Goal: Task Accomplishment & Management: Manage account settings

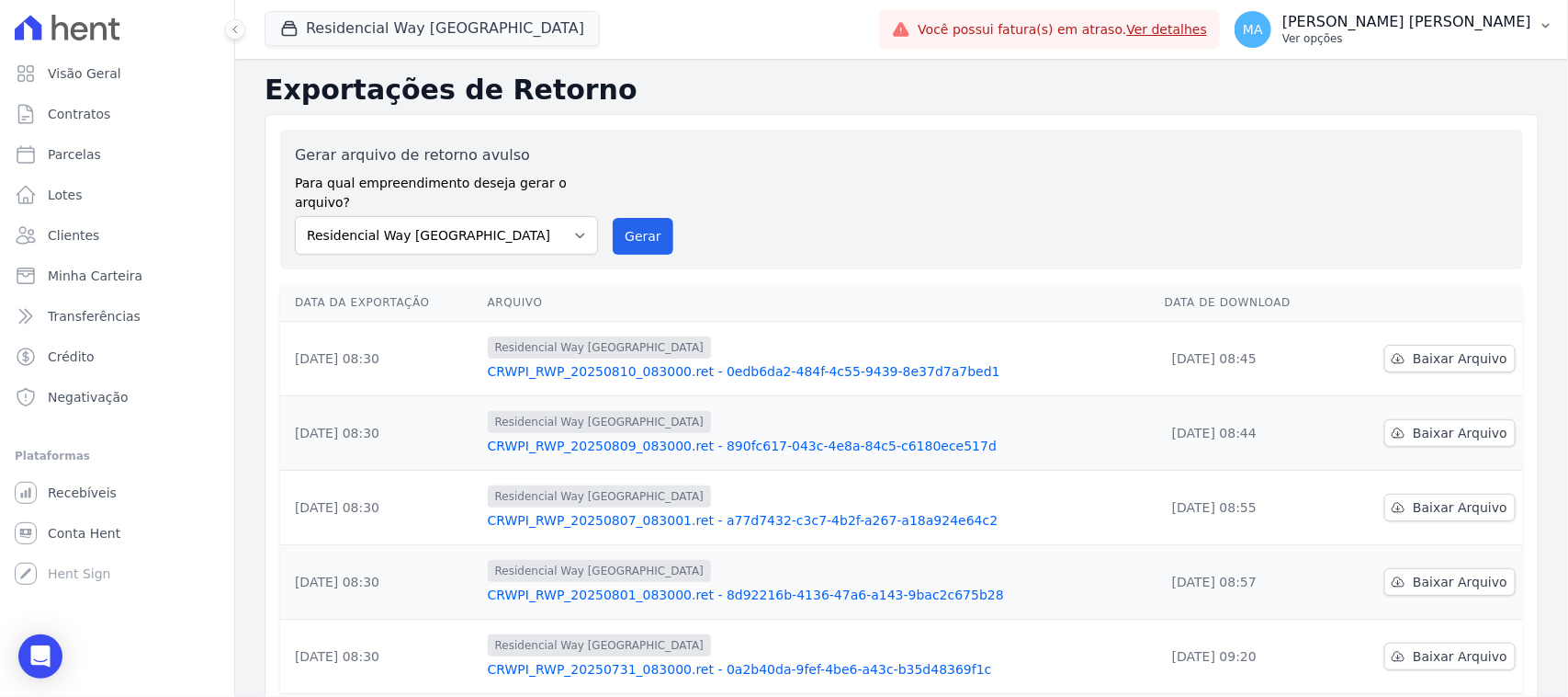
click at [1385, 38] on p "Ver opções" at bounding box center [1406, 38] width 249 height 15
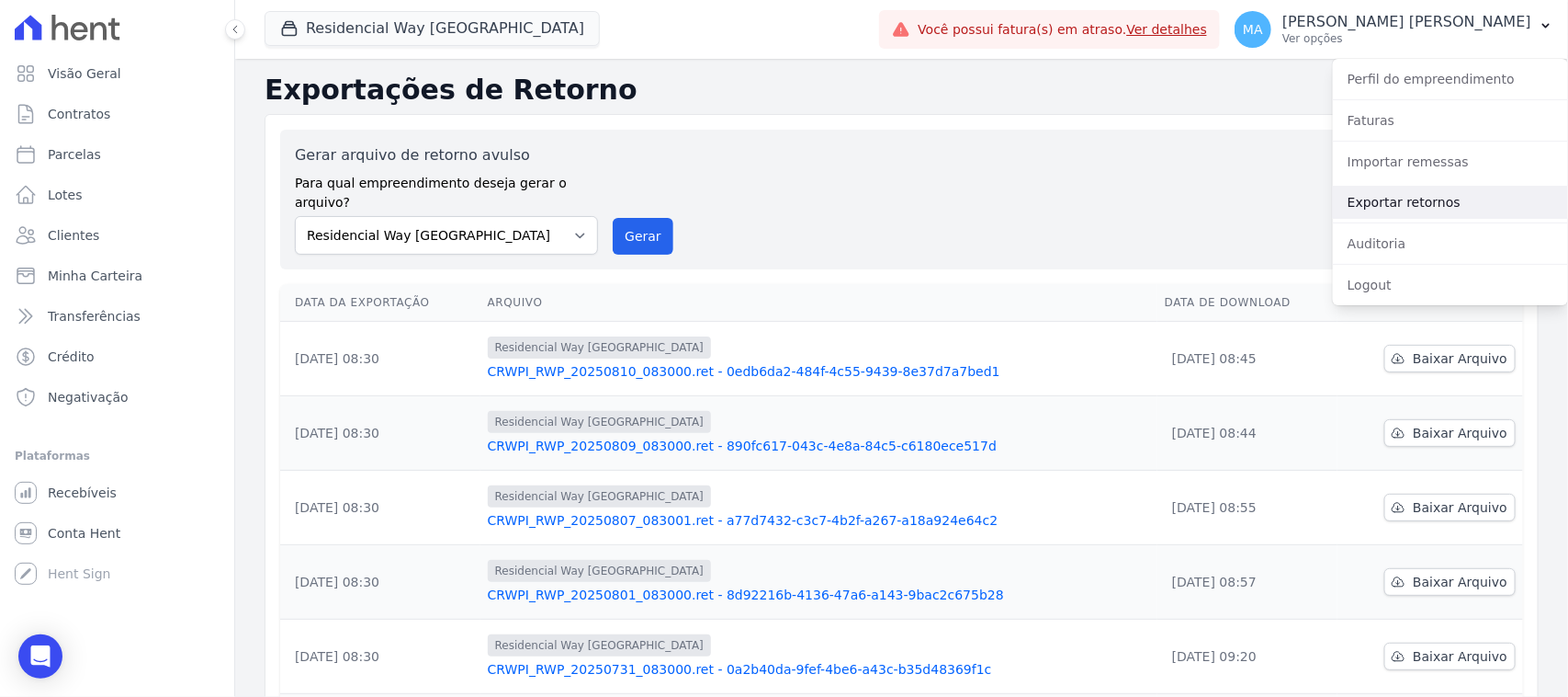
click at [1388, 203] on link "Exportar retornos" at bounding box center [1450, 203] width 235 height 33
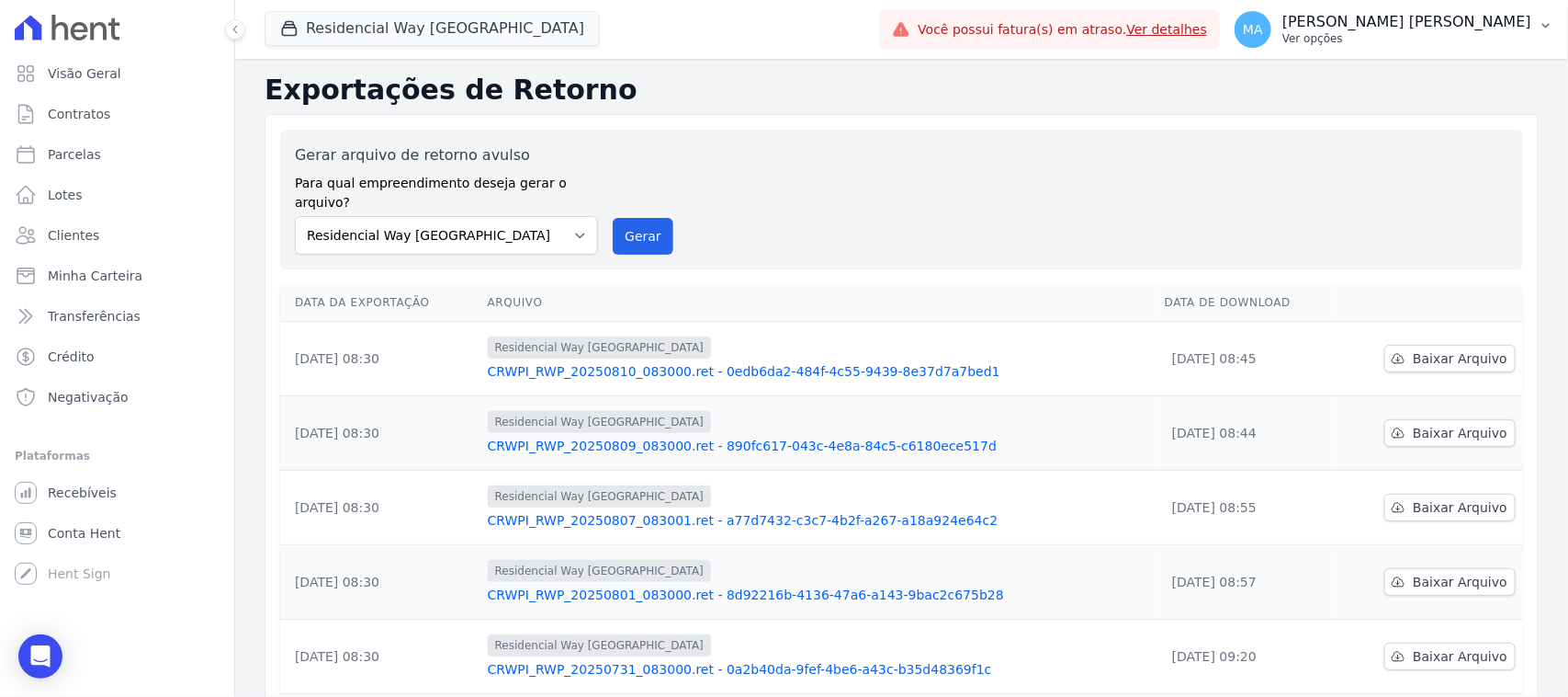
click at [1389, 39] on p "Ver opções" at bounding box center [1406, 38] width 249 height 15
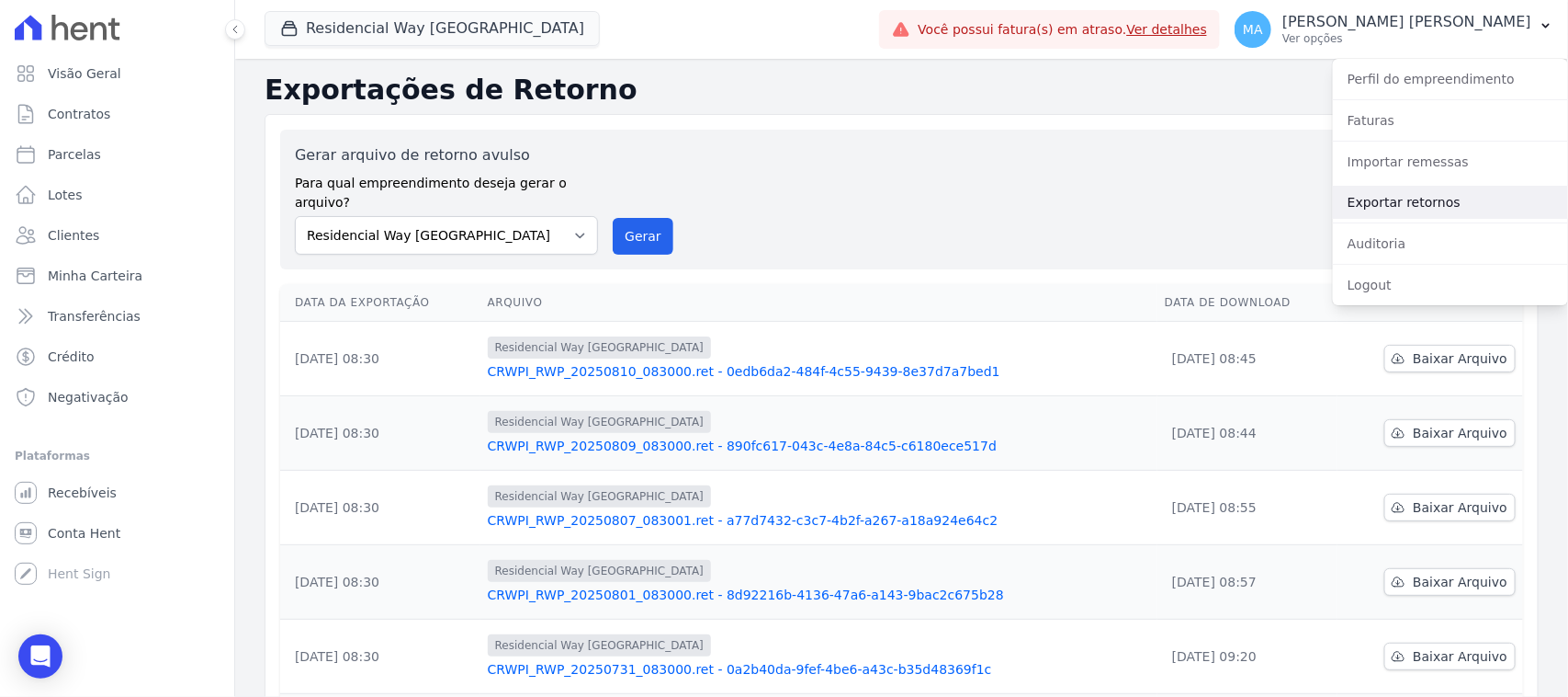
click at [1408, 198] on link "Exportar retornos" at bounding box center [1450, 203] width 235 height 33
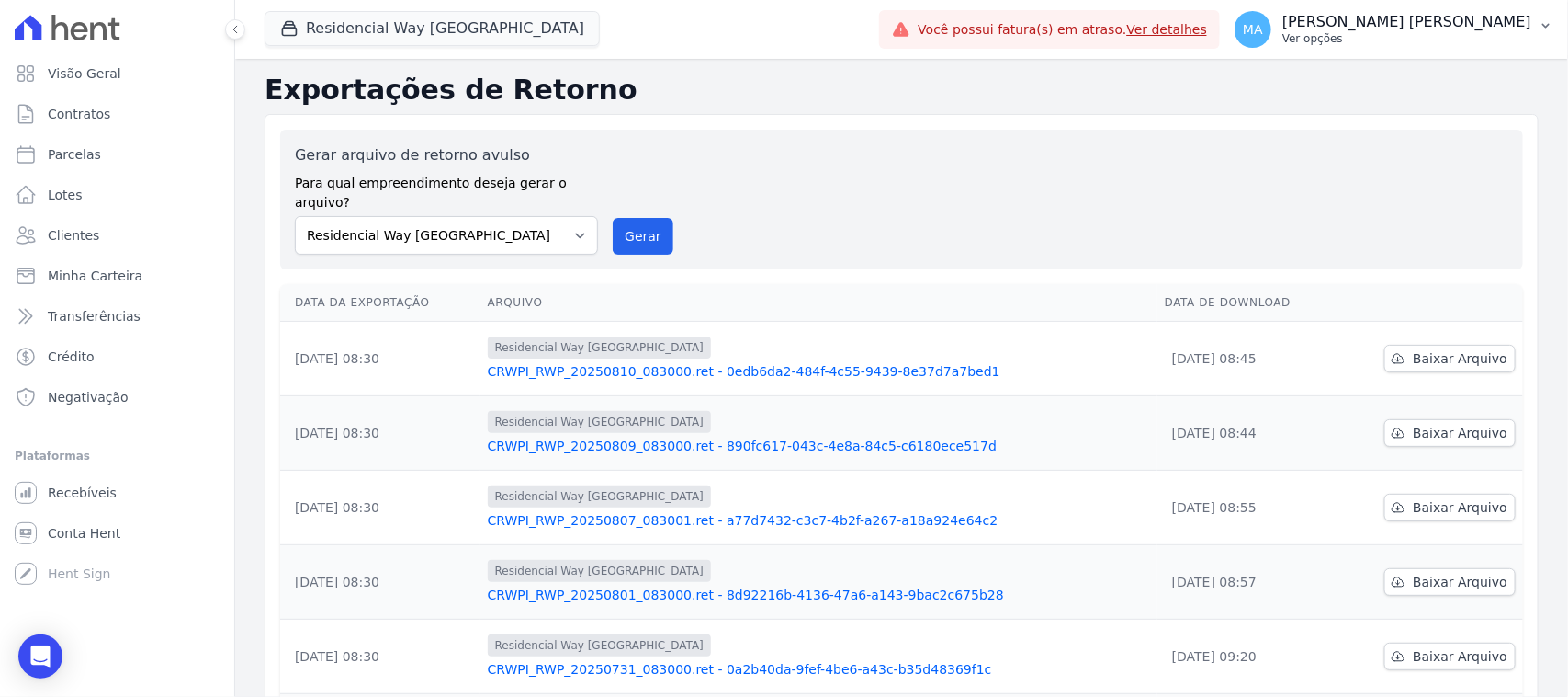
click at [1406, 34] on p "Ver opções" at bounding box center [1406, 38] width 249 height 15
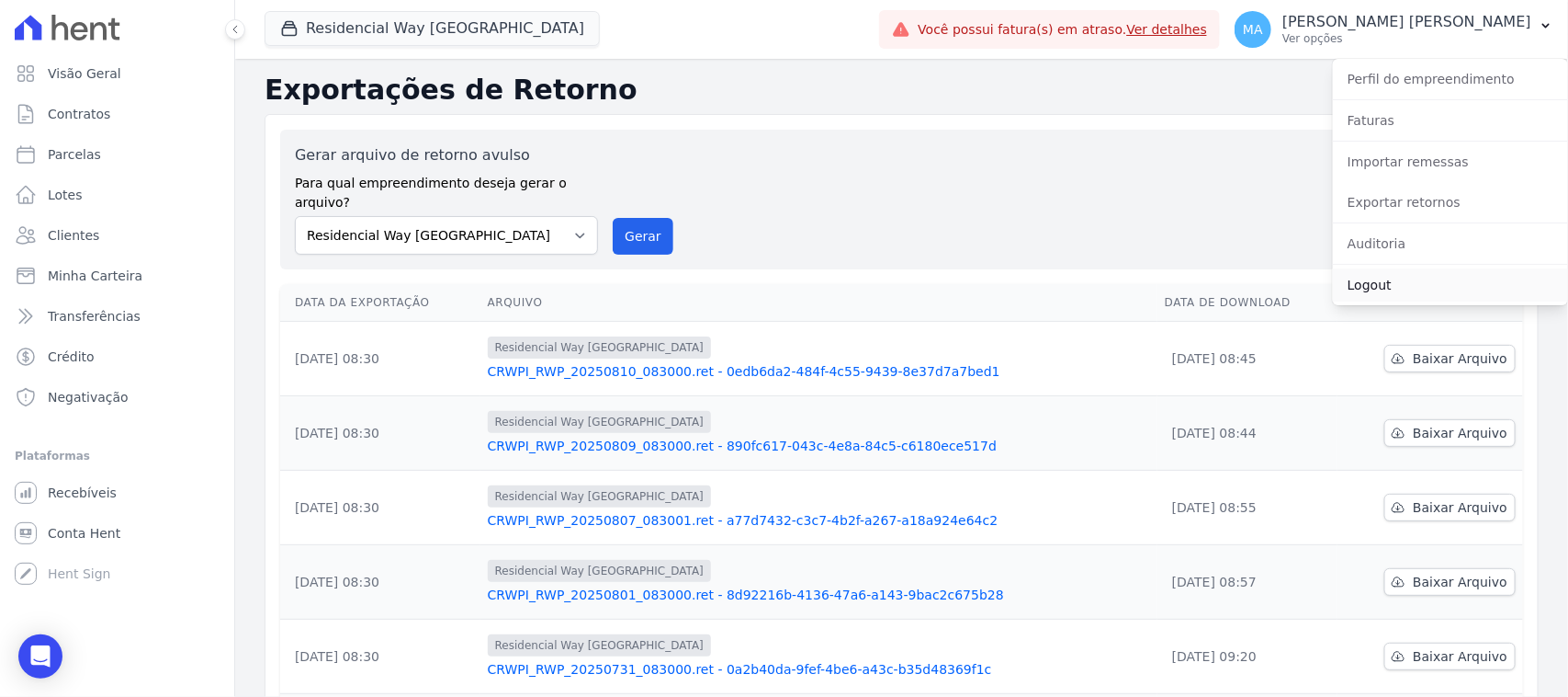
click at [1387, 288] on link "Logout" at bounding box center [1450, 285] width 235 height 33
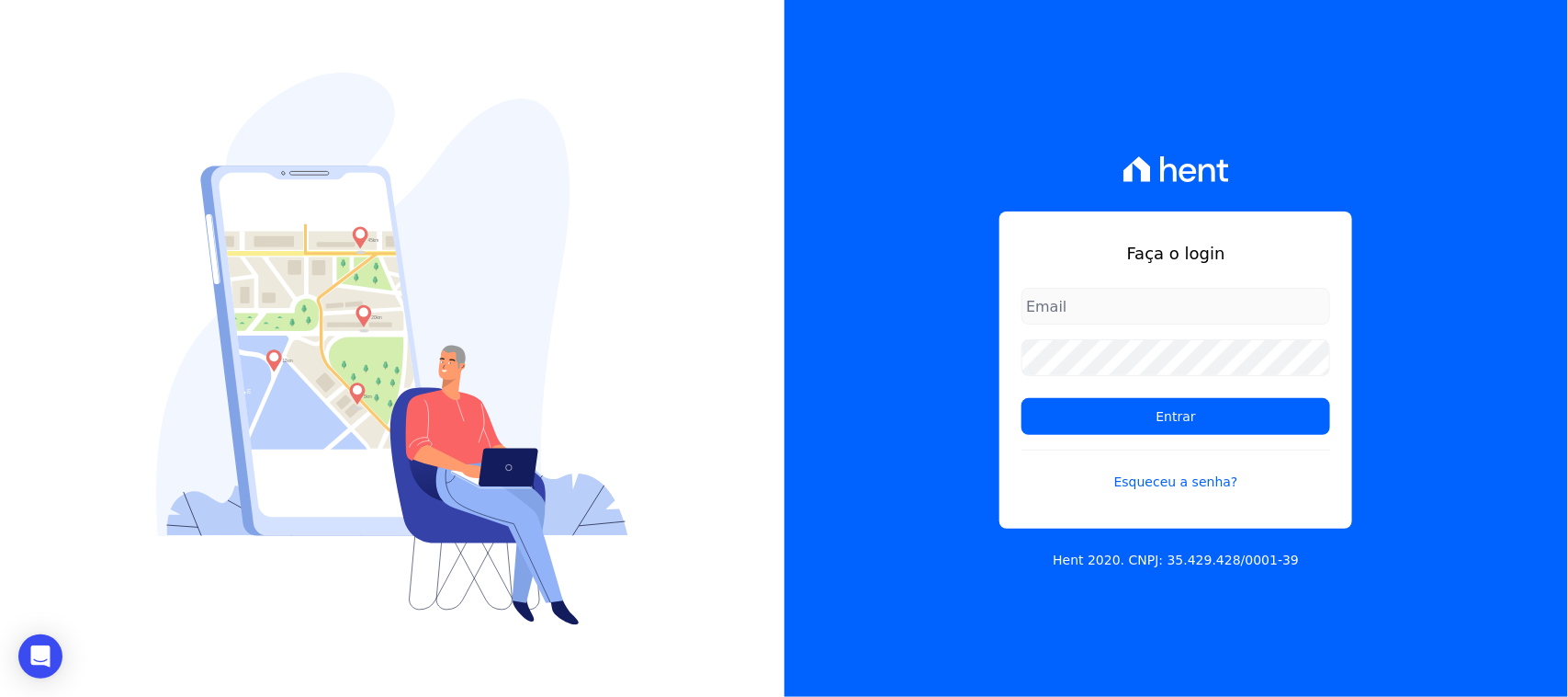
type input "[PERSON_NAME][EMAIL_ADDRESS][PERSON_NAME][DOMAIN_NAME]"
